Goal: Task Accomplishment & Management: Use online tool/utility

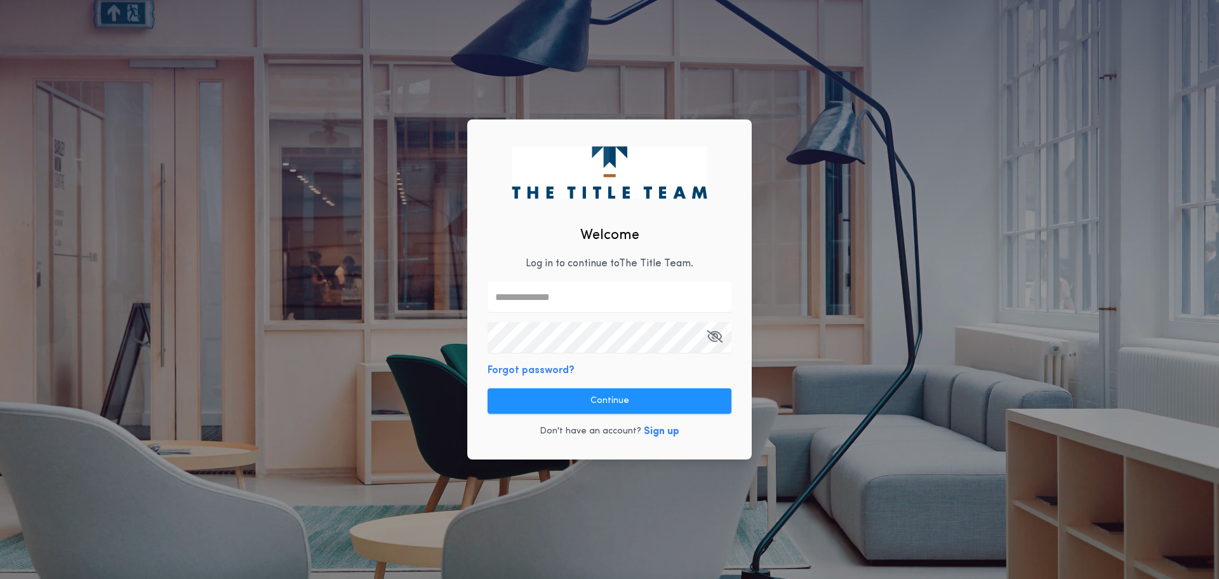
click at [592, 296] on input "text" at bounding box center [610, 296] width 244 height 30
click at [568, 307] on input "text" at bounding box center [610, 296] width 244 height 30
type input "**********"
click at [252, 307] on div "**********" at bounding box center [609, 289] width 1219 height 579
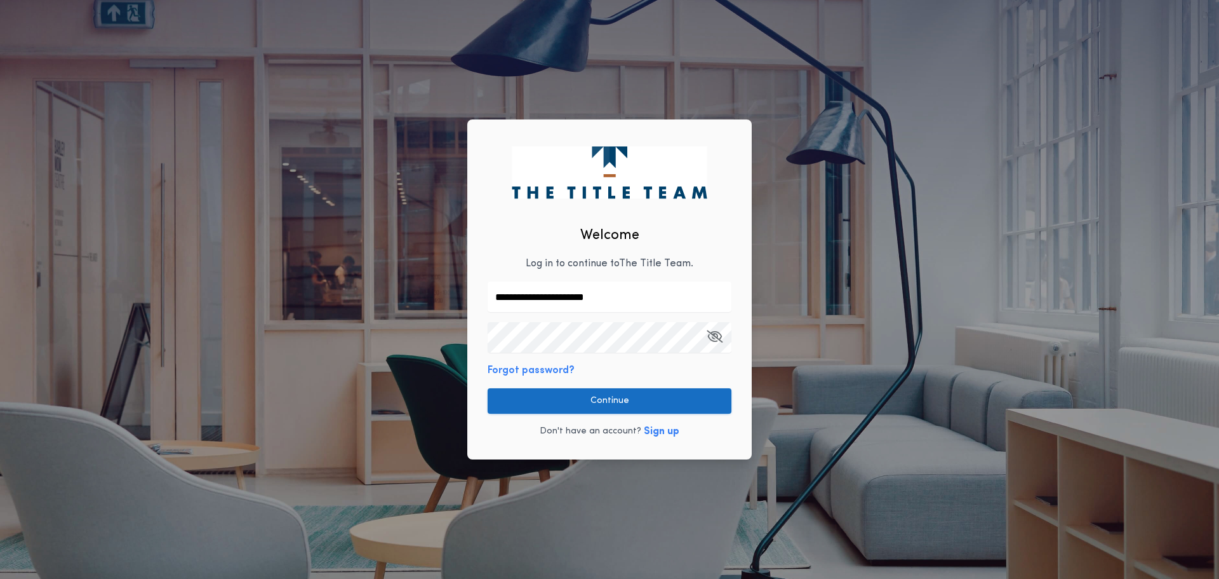
click at [580, 399] on button "Continue" at bounding box center [610, 400] width 244 height 25
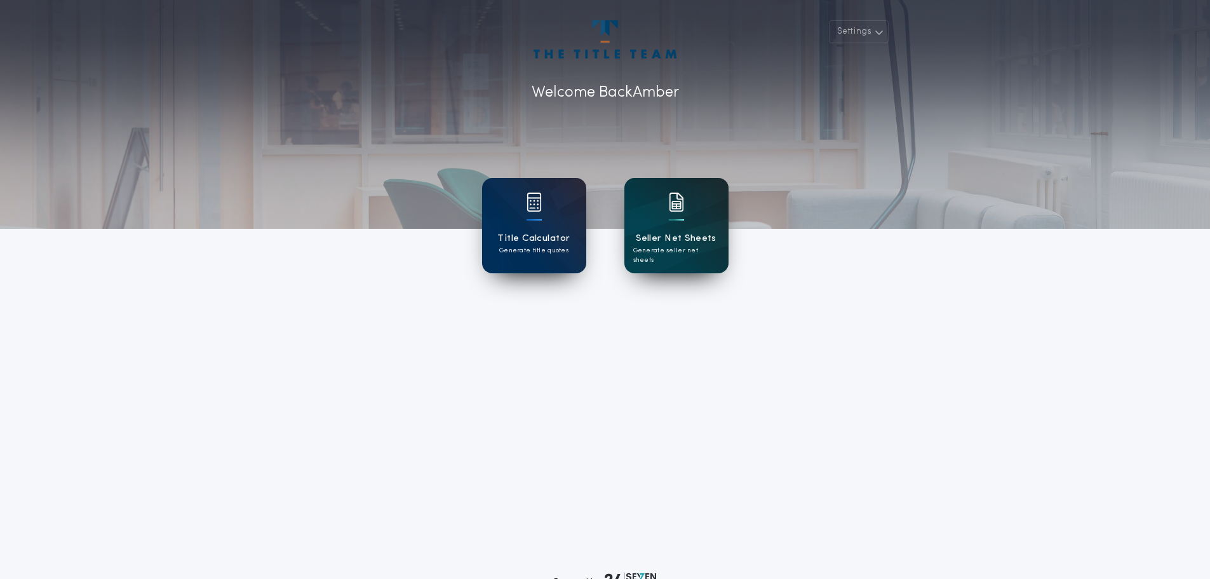
click at [668, 231] on h1 "Seller Net Sheets" at bounding box center [676, 238] width 81 height 15
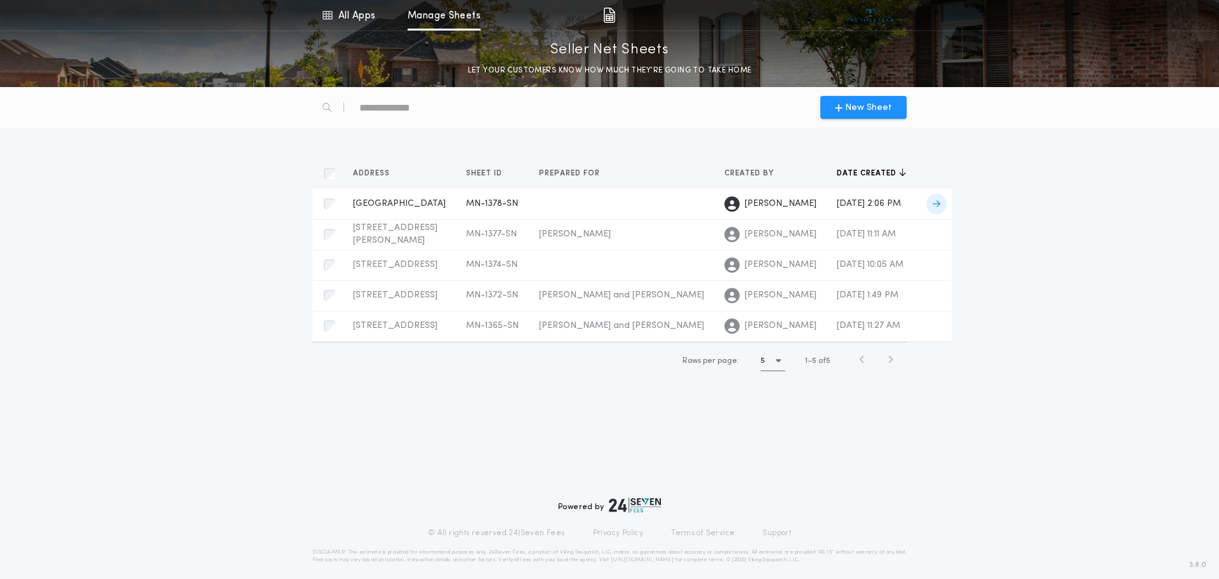
click at [405, 208] on span "[GEOGRAPHIC_DATA]" at bounding box center [399, 204] width 93 height 10
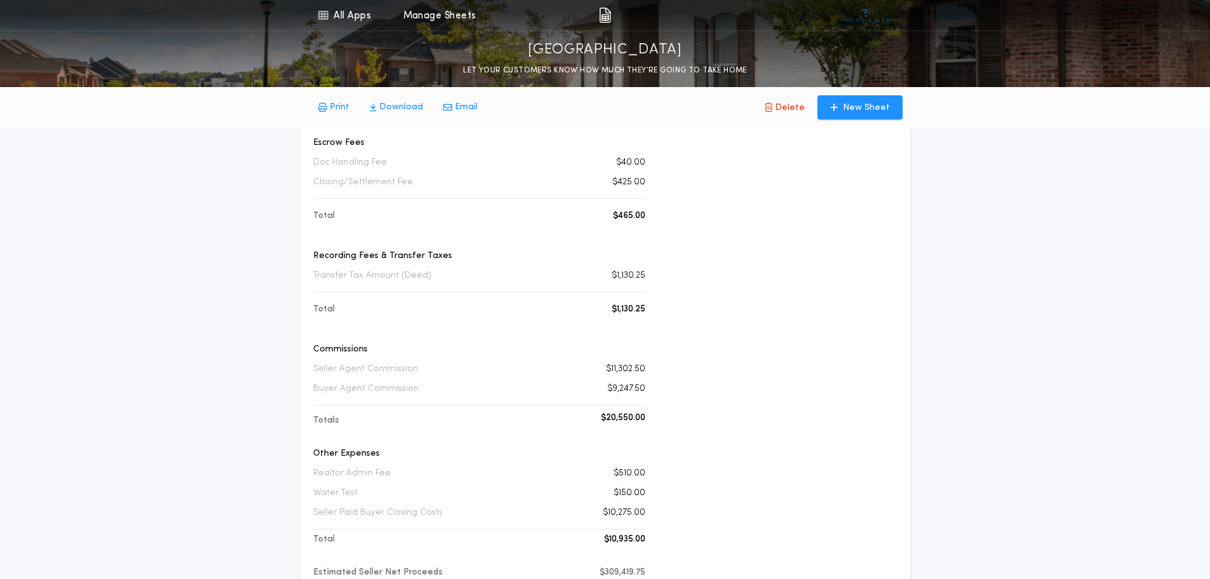
scroll to position [127, 0]
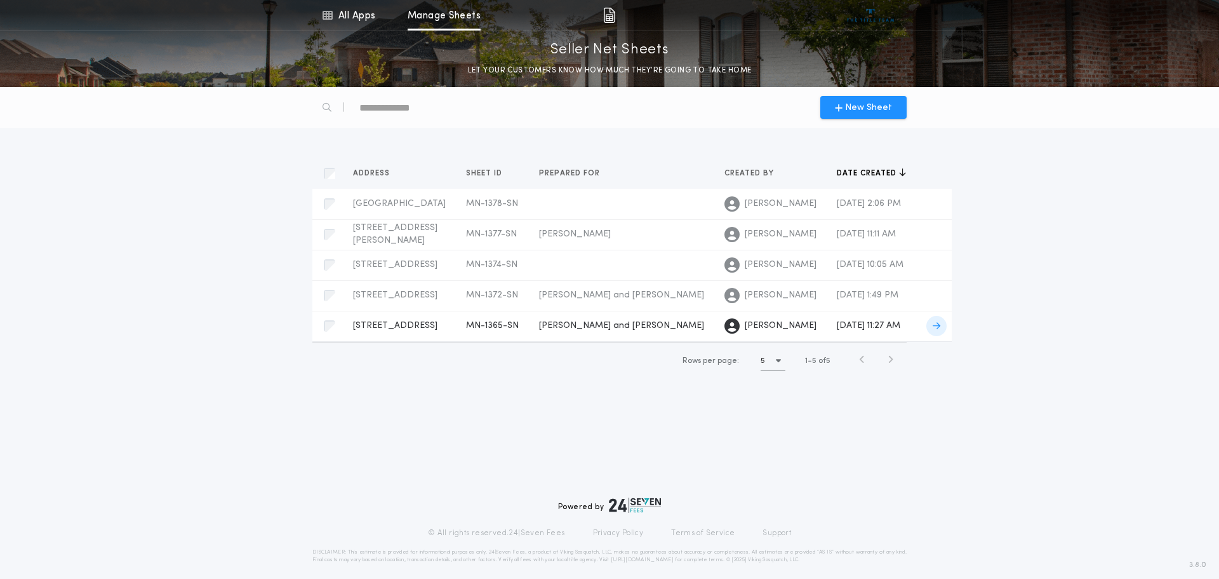
click at [407, 325] on span "[STREET_ADDRESS]" at bounding box center [395, 326] width 84 height 10
click at [400, 207] on span "[GEOGRAPHIC_DATA]" at bounding box center [399, 204] width 93 height 10
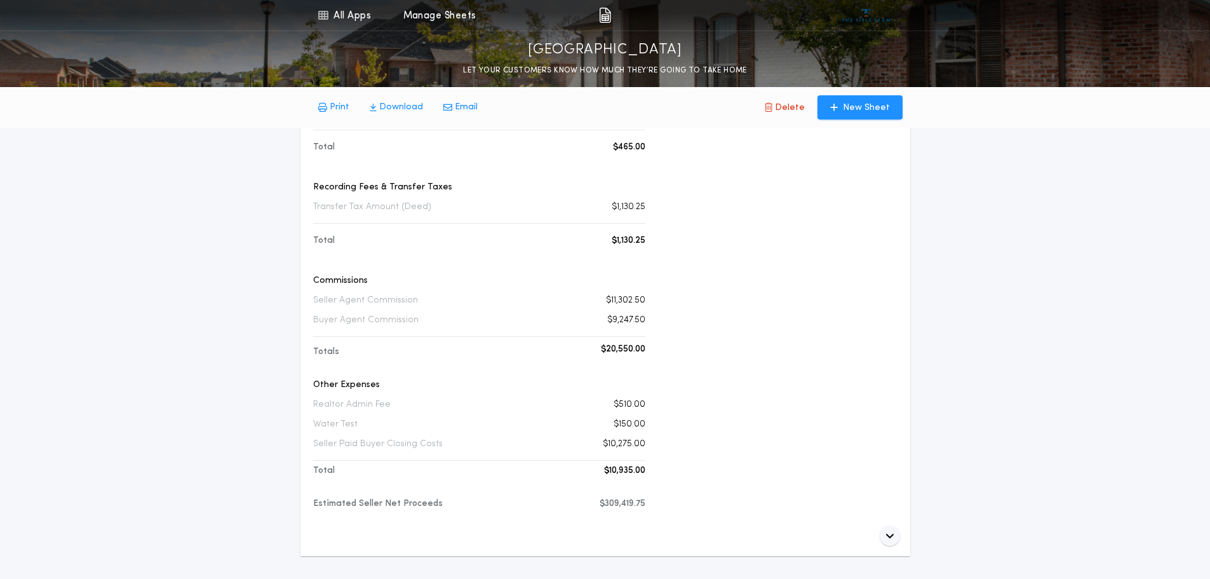
scroll to position [318, 0]
click at [891, 530] on icon "button" at bounding box center [889, 530] width 9 height 10
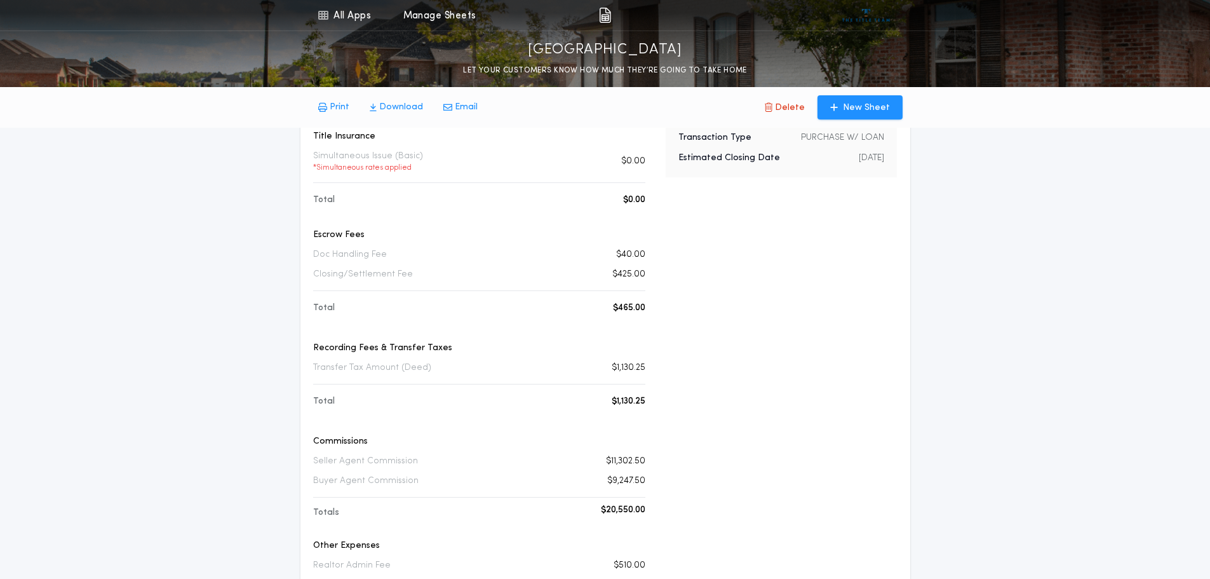
scroll to position [0, 0]
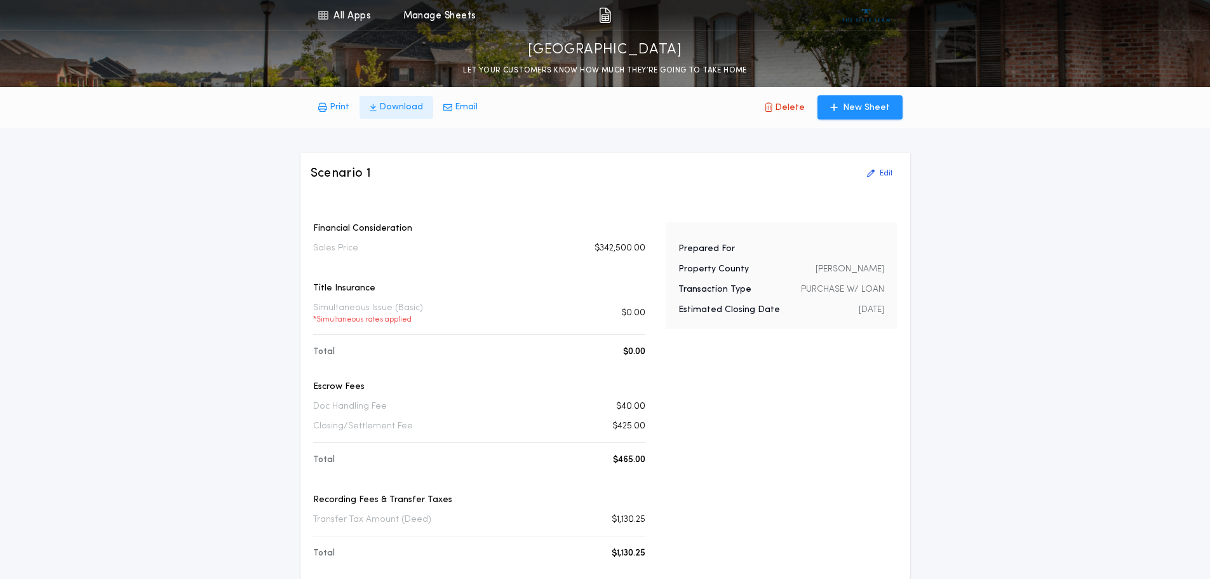
click at [419, 108] on p "Download" at bounding box center [401, 107] width 44 height 13
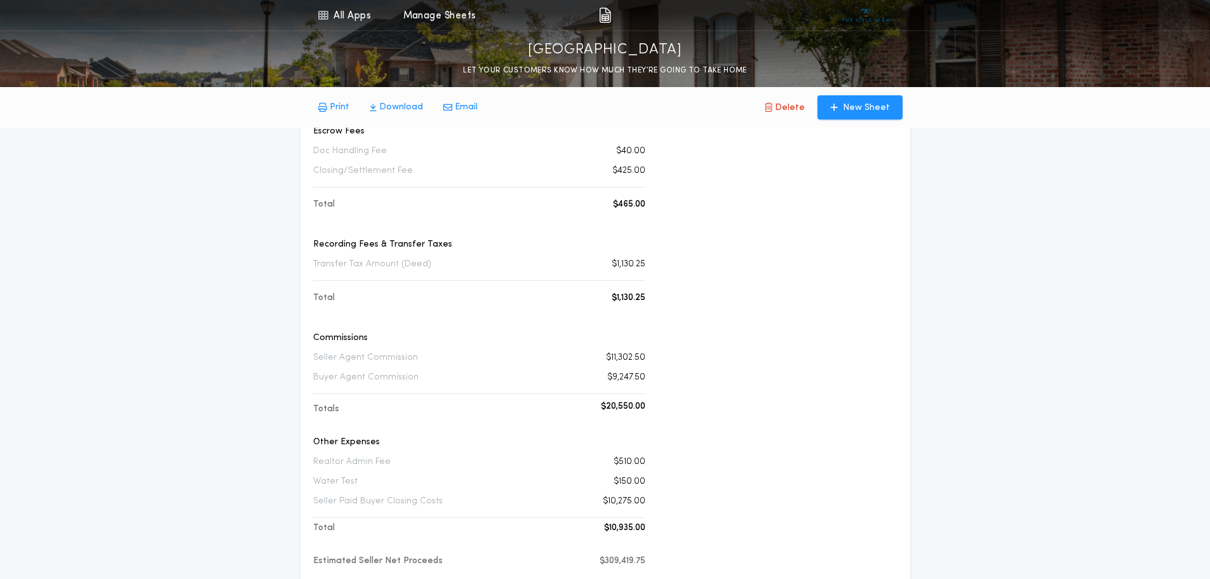
scroll to position [254, 0]
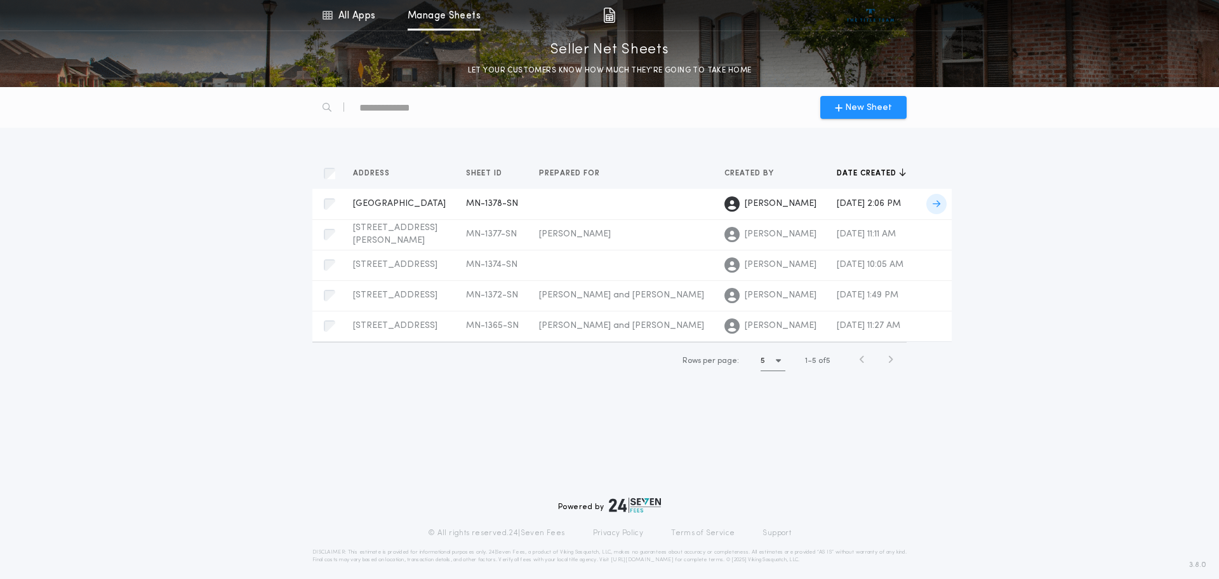
click at [427, 208] on span "[GEOGRAPHIC_DATA]" at bounding box center [399, 204] width 93 height 10
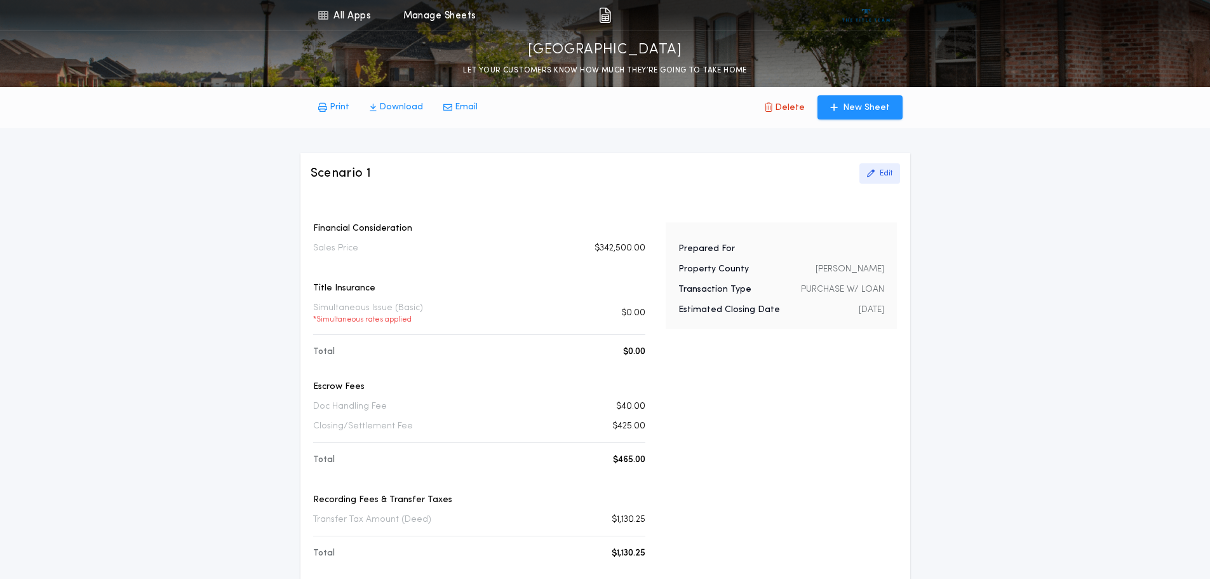
click at [883, 180] on button "Edit" at bounding box center [879, 173] width 41 height 20
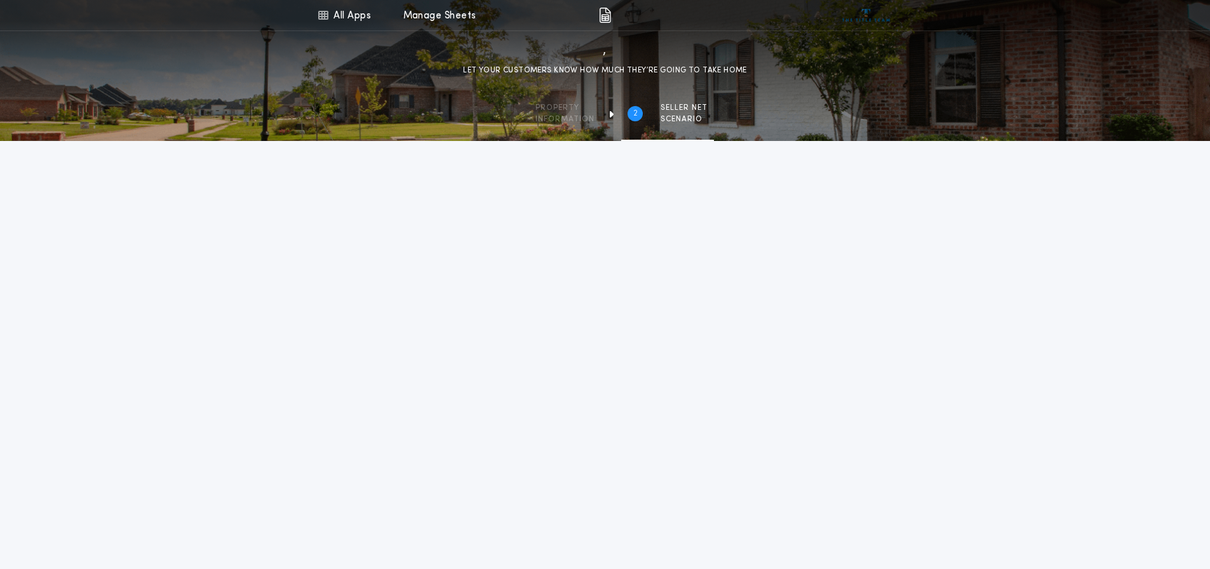
type input "********"
type input "**"
type input "**********"
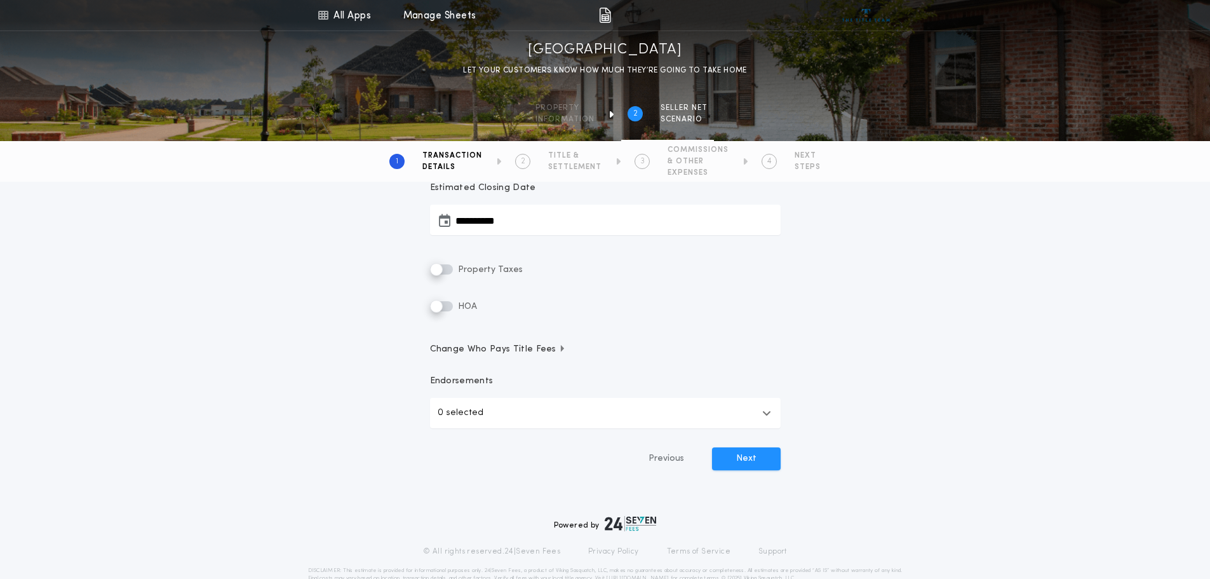
scroll to position [283, 0]
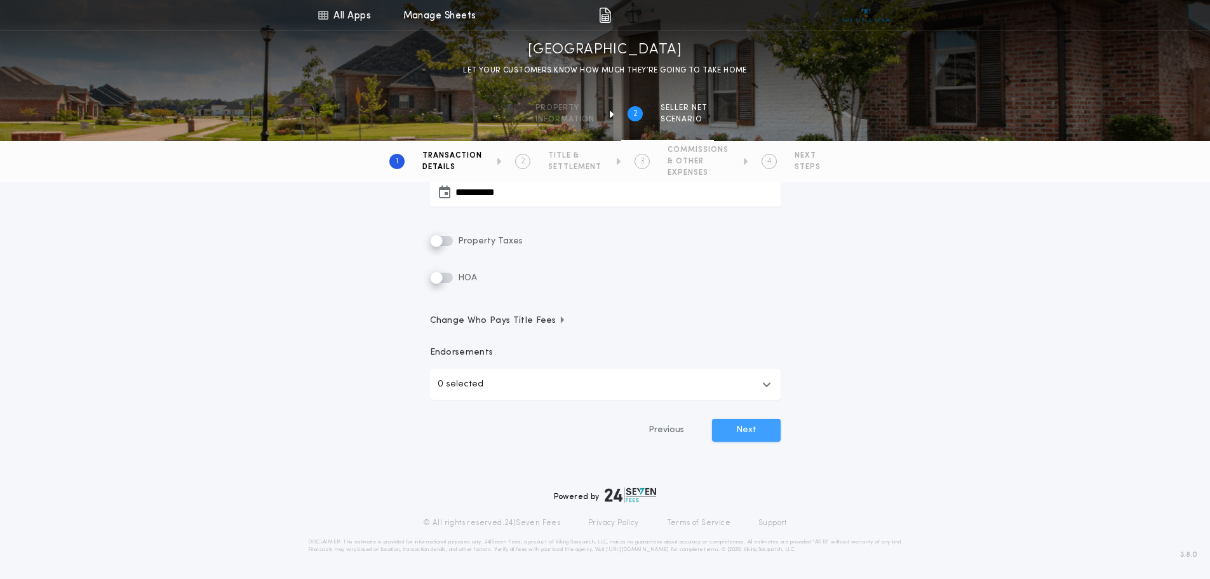
click at [739, 429] on button "Next" at bounding box center [746, 430] width 69 height 23
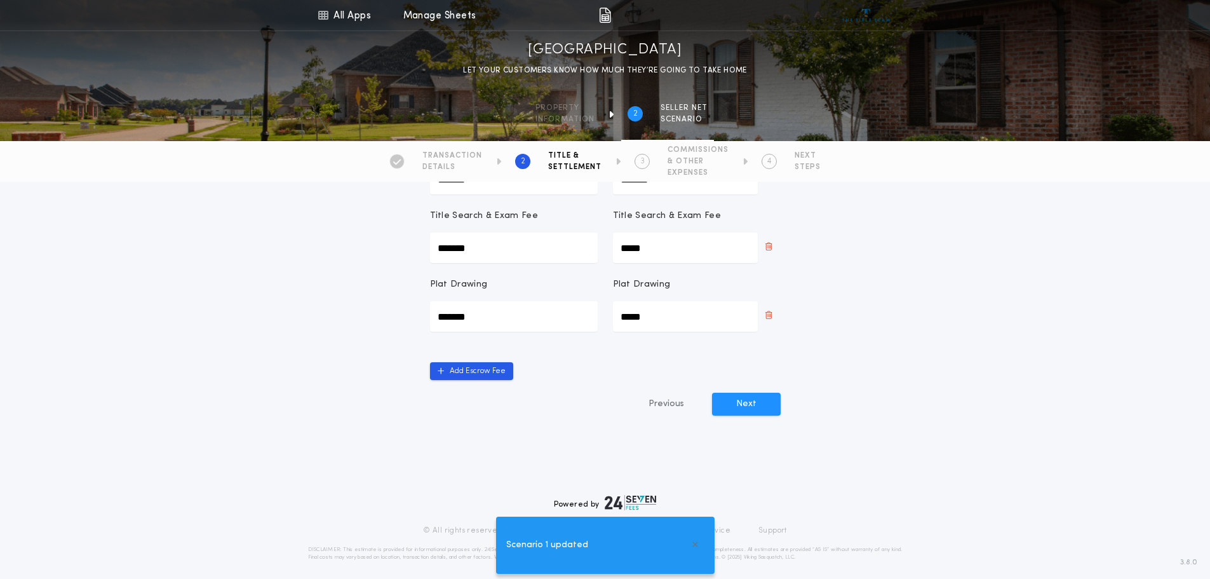
scroll to position [254, 0]
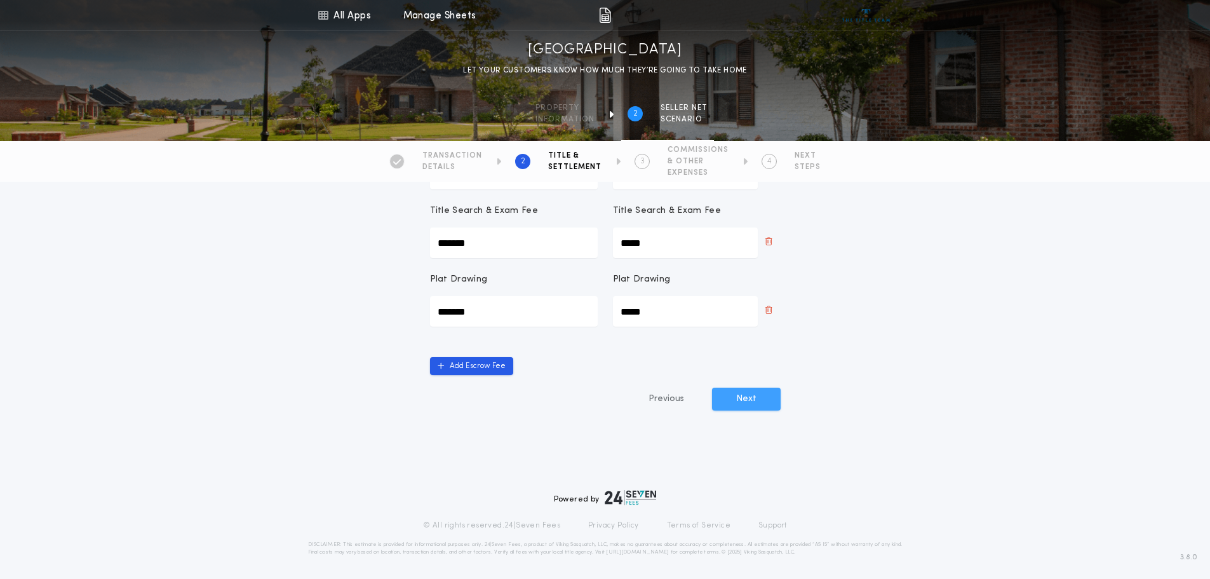
click at [744, 394] on button "Next" at bounding box center [746, 398] width 69 height 23
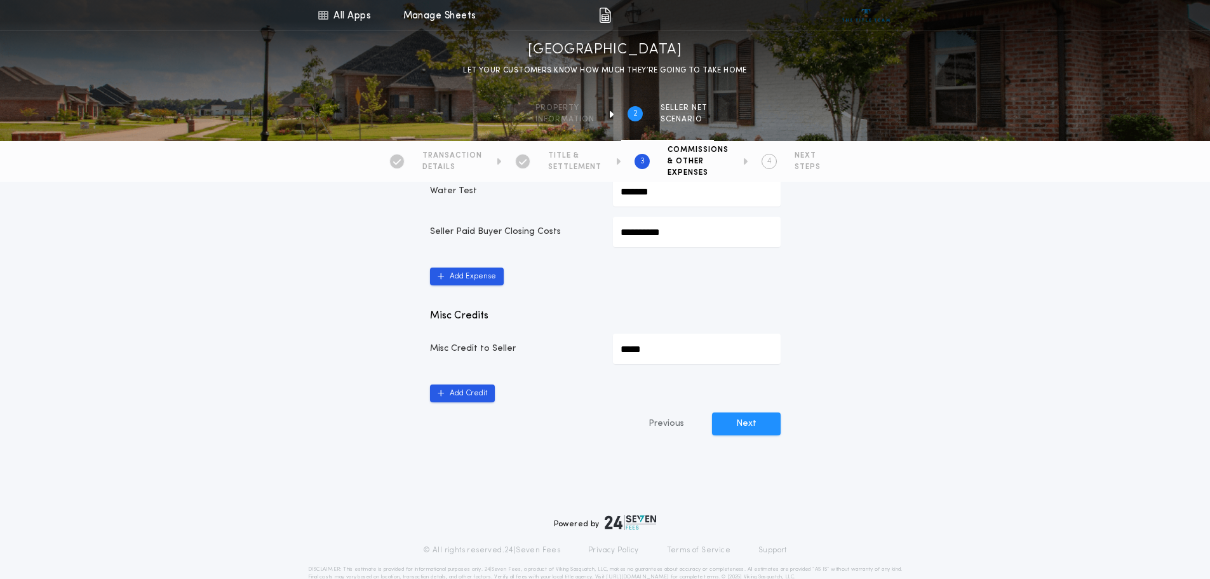
scroll to position [762, 0]
click at [750, 425] on button "Next" at bounding box center [746, 423] width 69 height 23
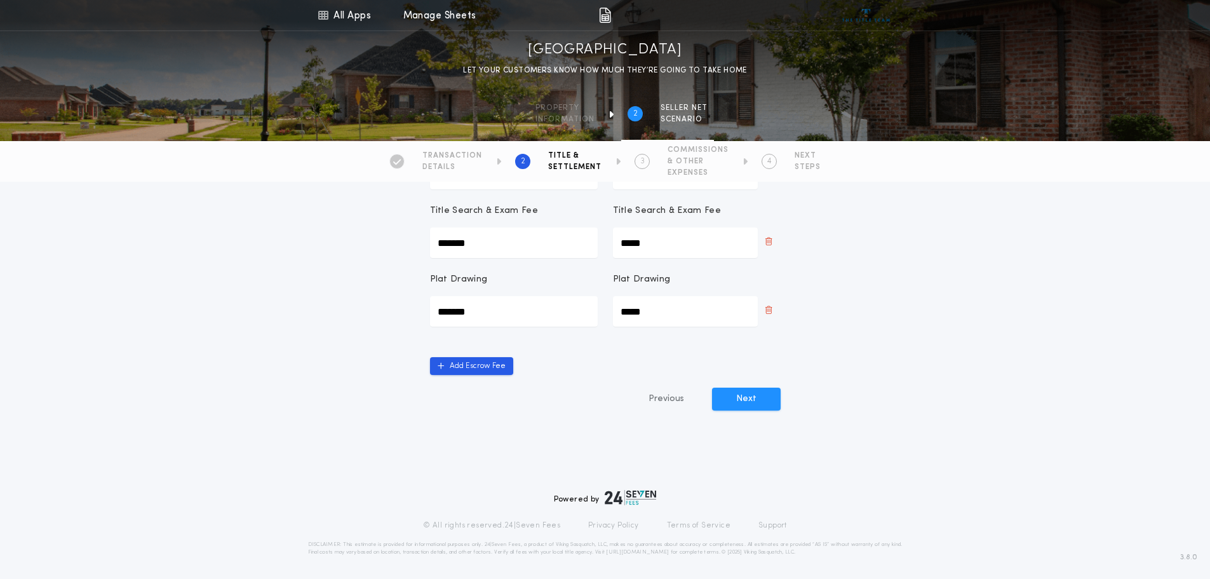
scroll to position [220, 0]
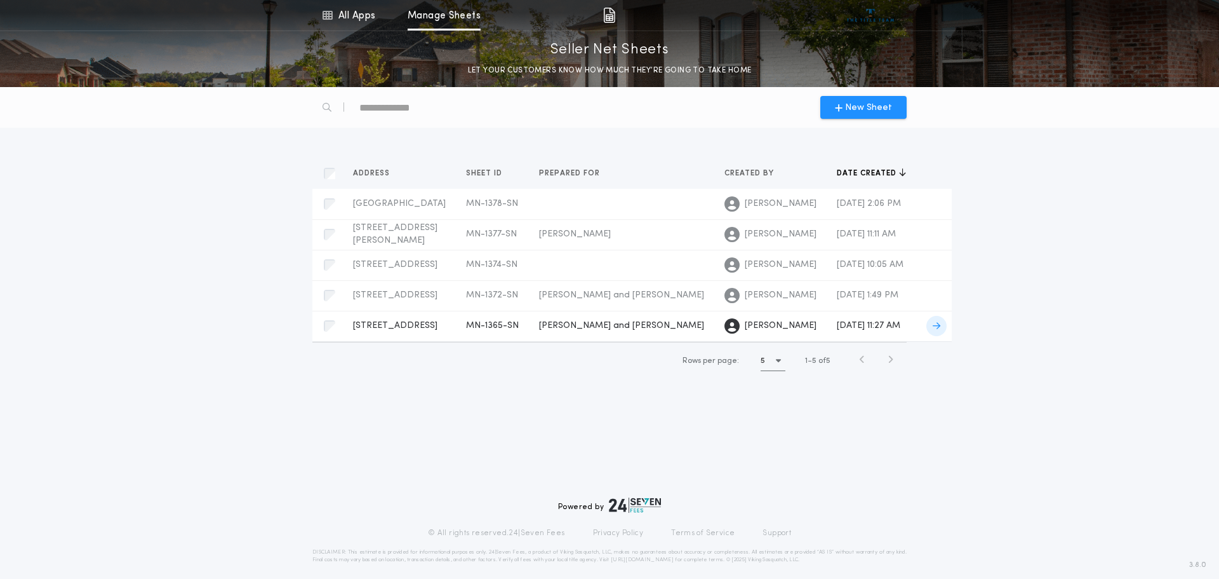
click at [452, 335] on td "[STREET_ADDRESS] [GEOGRAPHIC_DATA]-1365-SN Prepared for" at bounding box center [399, 326] width 113 height 30
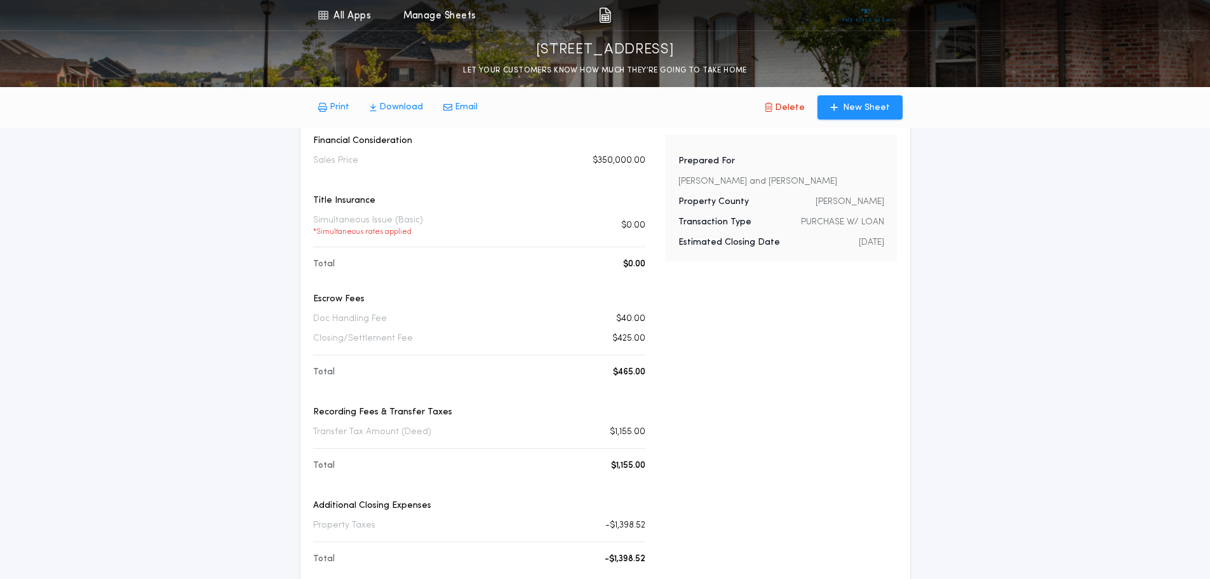
scroll to position [64, 0]
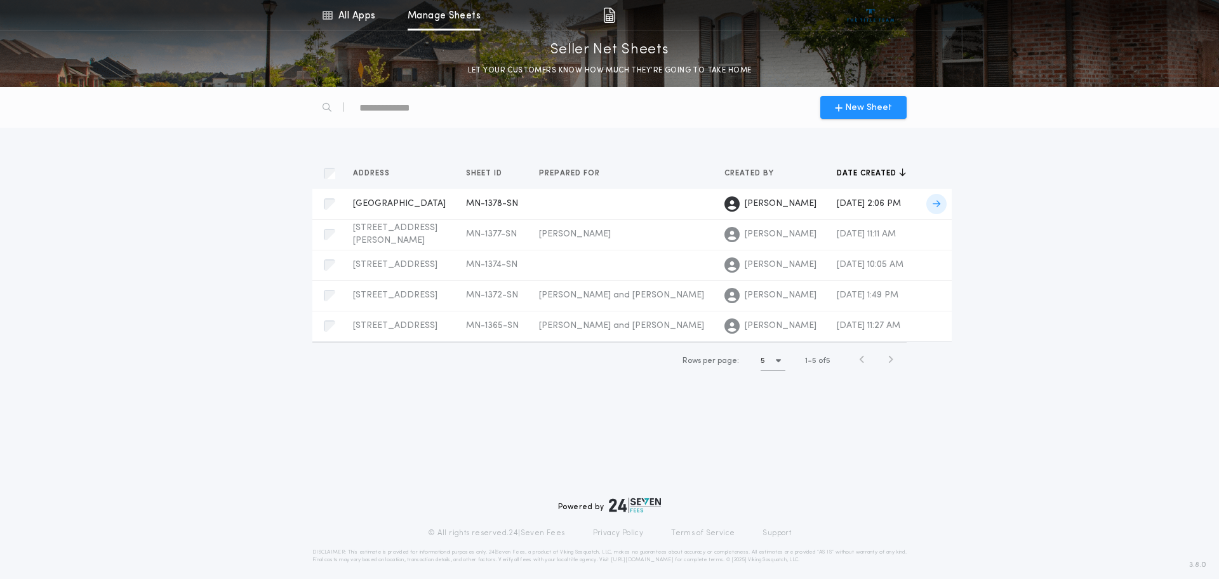
click at [454, 209] on td "[GEOGRAPHIC_DATA] MN-1378-SN Prepared for" at bounding box center [399, 204] width 113 height 30
